Goal: Register for event/course

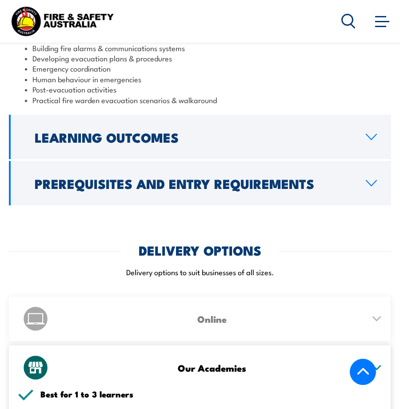
scroll to position [1200, 0]
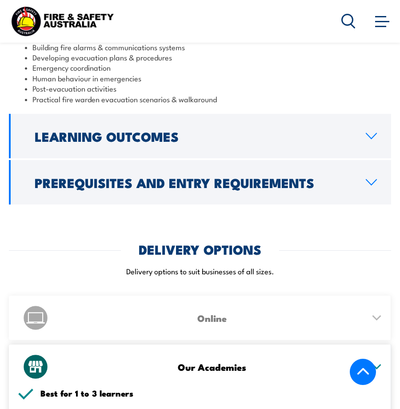
click at [241, 176] on h2 "Prerequisites and Entry Requirements" at bounding box center [193, 182] width 317 height 12
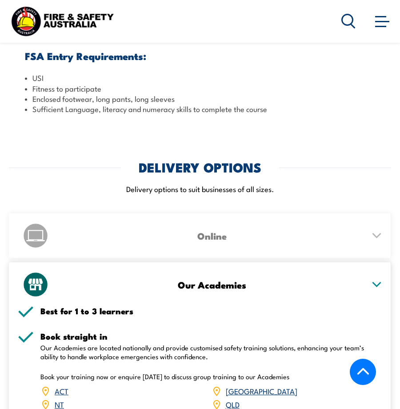
scroll to position [1252, 0]
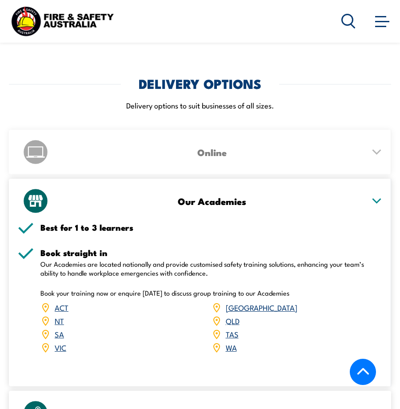
click at [379, 149] on icon at bounding box center [376, 152] width 11 height 6
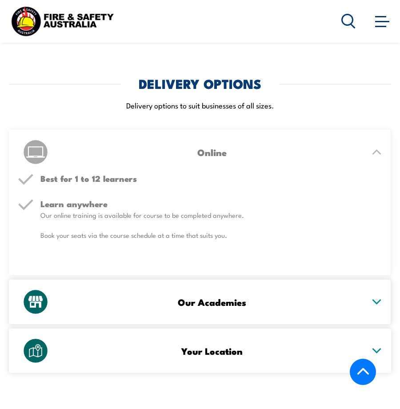
click at [330, 147] on h3 "Online" at bounding box center [211, 152] width 305 height 10
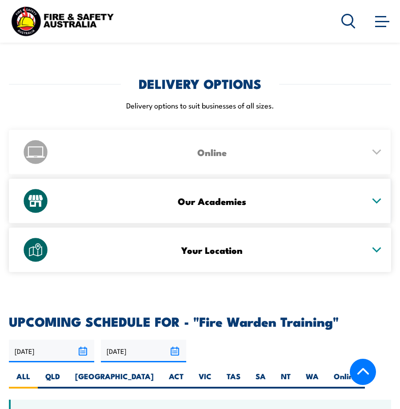
click at [273, 245] on h3 "Your Location" at bounding box center [211, 250] width 305 height 10
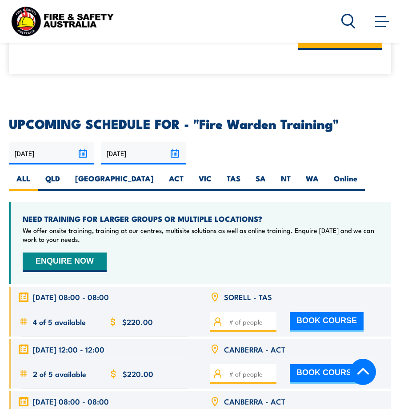
scroll to position [1608, 0]
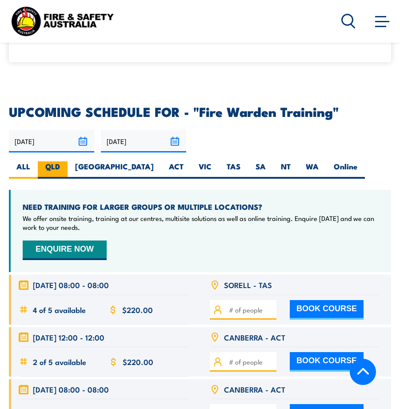
click at [50, 161] on label "QLD" at bounding box center [53, 169] width 30 height 17
click at [60, 161] on input "QLD" at bounding box center [63, 164] width 6 height 6
radio input "true"
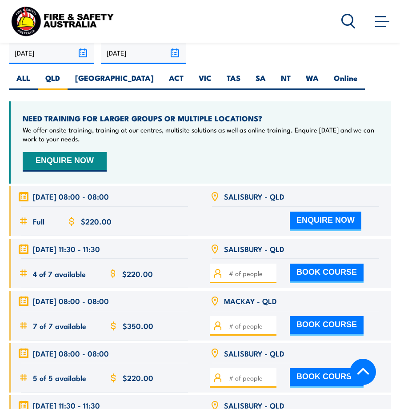
scroll to position [1823, 0]
